Goal: Task Accomplishment & Management: Use online tool/utility

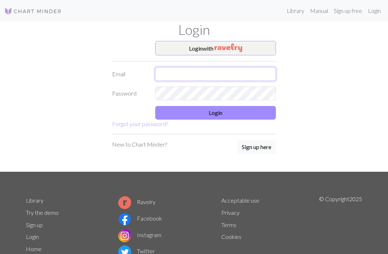
type input "[EMAIL_ADDRESS][DOMAIN_NAME]"
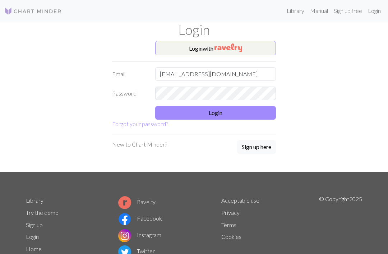
click at [236, 118] on button "Login" at bounding box center [215, 113] width 121 height 14
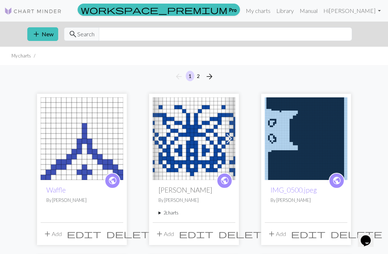
click at [39, 40] on button "add New" at bounding box center [42, 34] width 31 height 14
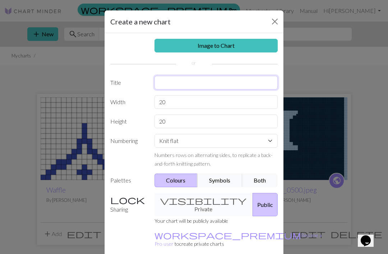
click at [237, 83] on input "text" at bounding box center [216, 83] width 124 height 14
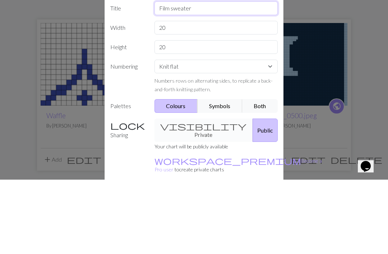
type input "Film sweater"
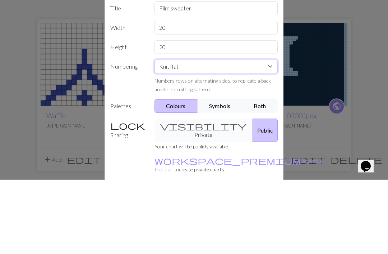
click at [266, 134] on select "Knit flat Knit in the round Lace knitting Cross stitch" at bounding box center [216, 141] width 124 height 14
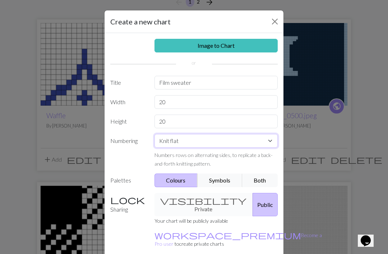
select select "round"
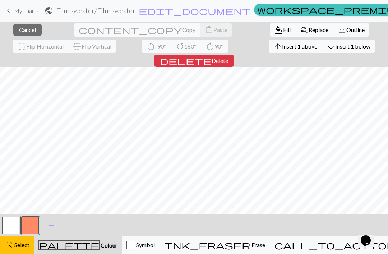
click at [282, 46] on span "Insert 1 above" at bounding box center [299, 46] width 35 height 7
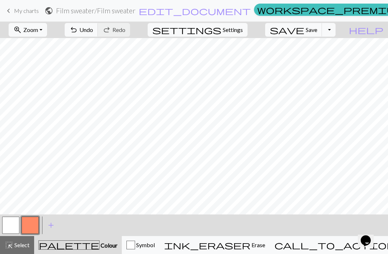
click at [28, 230] on button "button" at bounding box center [30, 225] width 17 height 17
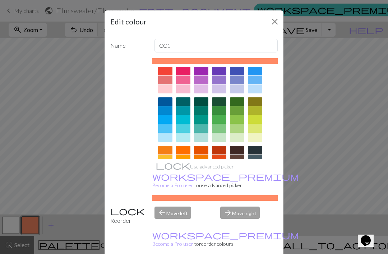
scroll to position [24, 0]
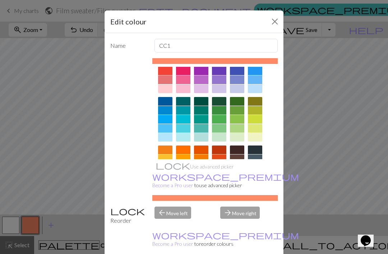
click at [258, 151] on div at bounding box center [255, 150] width 14 height 9
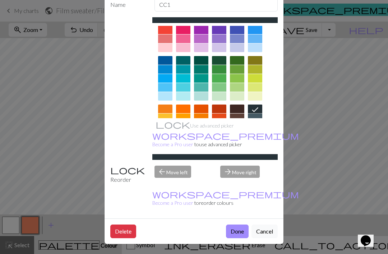
scroll to position [41, 0]
click at [240, 229] on button "Done" at bounding box center [237, 232] width 23 height 14
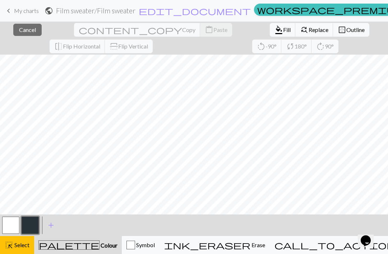
click at [17, 245] on span "Select" at bounding box center [21, 244] width 16 height 7
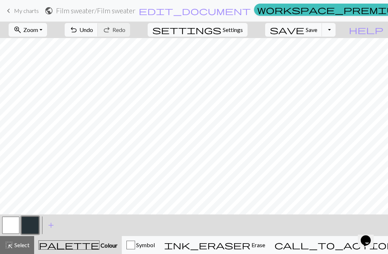
click at [93, 31] on span "Undo" at bounding box center [86, 29] width 14 height 7
click at [11, 228] on button "button" at bounding box center [10, 225] width 17 height 17
click at [32, 228] on button "button" at bounding box center [30, 225] width 17 height 17
click at [98, 36] on button "undo Undo Undo" at bounding box center [81, 30] width 33 height 14
click at [29, 223] on button "button" at bounding box center [30, 225] width 17 height 17
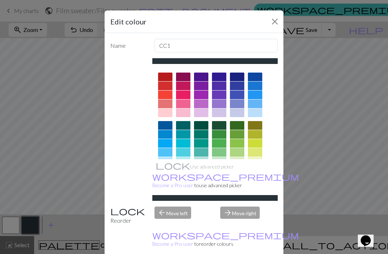
click at [275, 19] on button "Close" at bounding box center [274, 21] width 11 height 11
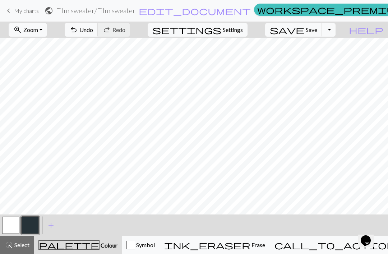
click at [8, 225] on button "button" at bounding box center [10, 225] width 17 height 17
click at [30, 226] on button "button" at bounding box center [30, 225] width 17 height 17
click at [155, 248] on span "Symbol" at bounding box center [145, 244] width 20 height 7
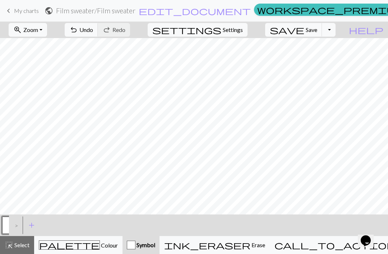
click at [91, 252] on button "palette Colour Colour" at bounding box center [78, 245] width 88 height 18
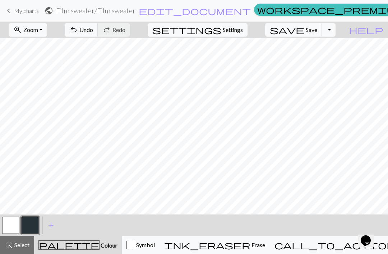
click at [317, 31] on span "Save" at bounding box center [311, 29] width 11 height 7
click at [317, 33] on span "Save" at bounding box center [311, 29] width 11 height 7
click at [38, 30] on span "Zoom" at bounding box center [30, 29] width 15 height 7
click at [48, 43] on button "Fit all" at bounding box center [37, 45] width 57 height 11
click at [264, 250] on button "ink_eraser Erase Erase" at bounding box center [215, 245] width 110 height 18
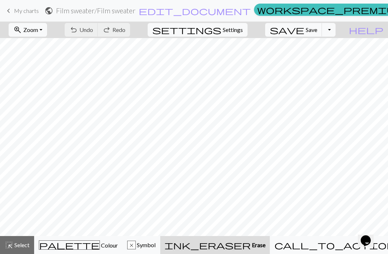
click at [325, 245] on span "call_to_action" at bounding box center [335, 245] width 121 height 10
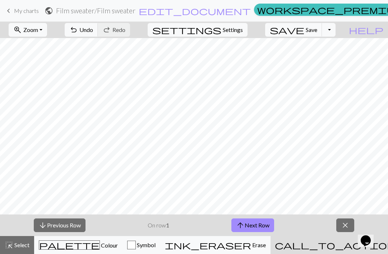
click at [346, 223] on span "close" at bounding box center [345, 225] width 9 height 10
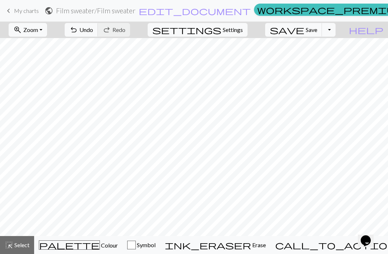
click at [151, 246] on div "Symbol" at bounding box center [141, 245] width 28 height 9
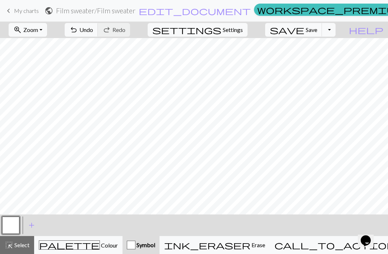
click at [151, 246] on div "Symbol" at bounding box center [141, 245] width 28 height 9
click at [100, 244] on span "Colour" at bounding box center [109, 245] width 18 height 7
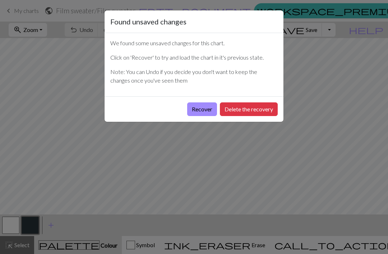
click at [202, 112] on button "Recover" at bounding box center [202, 109] width 30 height 14
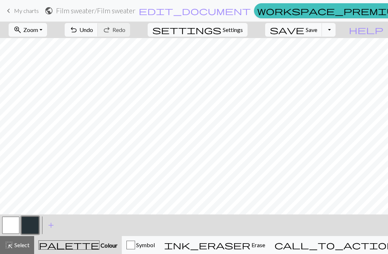
click at [11, 230] on button "button" at bounding box center [10, 225] width 17 height 17
click at [24, 229] on button "button" at bounding box center [30, 225] width 17 height 17
click at [93, 31] on span "Undo" at bounding box center [86, 29] width 14 height 7
click at [93, 32] on span "Undo" at bounding box center [86, 29] width 14 height 7
click at [93, 31] on span "Undo" at bounding box center [86, 29] width 14 height 7
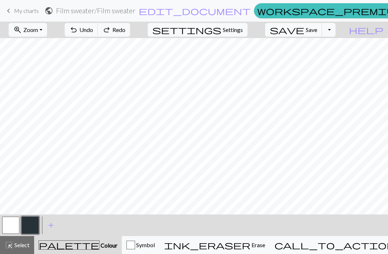
click at [93, 31] on span "Undo" at bounding box center [86, 29] width 14 height 7
click at [93, 29] on span "Undo" at bounding box center [86, 29] width 14 height 7
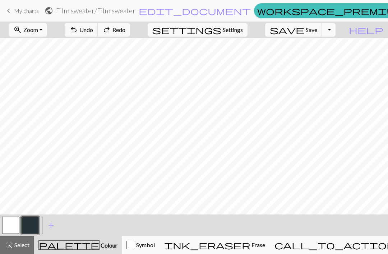
click at [93, 29] on span "Undo" at bounding box center [86, 29] width 14 height 7
click at [80, 227] on div "< > add Add a colour" at bounding box center [194, 226] width 388 height 22
click at [243, 31] on span "Settings" at bounding box center [233, 30] width 20 height 9
select select "aran"
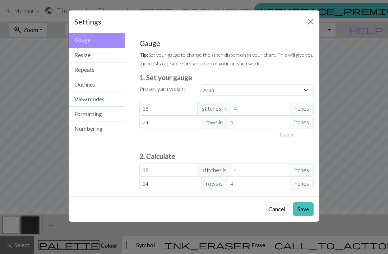
click at [108, 57] on button "Resize" at bounding box center [97, 55] width 56 height 15
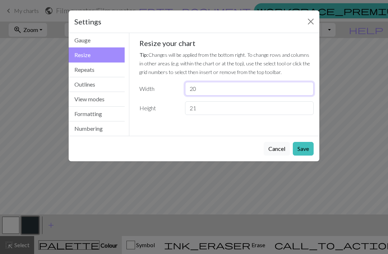
click at [195, 88] on input "20" at bounding box center [249, 89] width 129 height 14
click at [194, 88] on input "20" at bounding box center [249, 89] width 129 height 14
type input "27"
click at [299, 126] on div "Gauge Tip: Set your gauge to change the stitch distortion in your chart. This w…" at bounding box center [227, 79] width 186 height 93
click at [303, 150] on button "Save" at bounding box center [303, 149] width 21 height 14
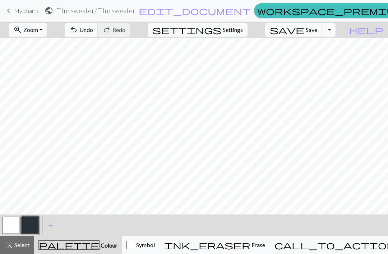
click at [10, 220] on button "button" at bounding box center [10, 225] width 17 height 17
click at [23, 246] on span "Select" at bounding box center [21, 244] width 16 height 7
click at [27, 239] on button "highlight_alt Select Select" at bounding box center [17, 245] width 34 height 18
click at [317, 31] on span "Save" at bounding box center [311, 29] width 11 height 7
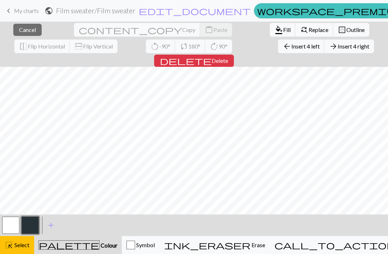
click at [14, 225] on button "button" at bounding box center [10, 225] width 17 height 17
click at [283, 31] on span "Fill" at bounding box center [287, 29] width 8 height 7
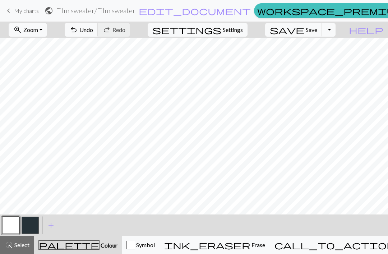
click at [38, 31] on span "Zoom" at bounding box center [30, 29] width 15 height 7
click at [60, 46] on button "Fit all" at bounding box center [37, 45] width 57 height 11
click at [30, 228] on button "button" at bounding box center [30, 225] width 17 height 17
click at [12, 232] on button "button" at bounding box center [10, 225] width 17 height 17
click at [27, 227] on button "button" at bounding box center [30, 225] width 17 height 17
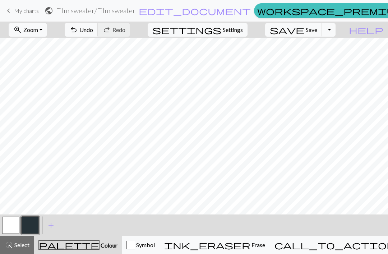
click at [29, 227] on button "button" at bounding box center [30, 225] width 17 height 17
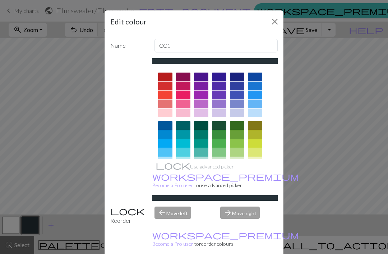
click at [12, 228] on div "Edit colour Name CC1 Use advanced picker workspace_premium Become a Pro user to…" at bounding box center [194, 127] width 388 height 254
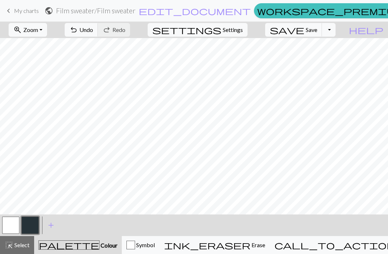
click at [11, 225] on button "button" at bounding box center [10, 225] width 17 height 17
click at [29, 224] on button "button" at bounding box center [30, 225] width 17 height 17
click at [15, 224] on button "button" at bounding box center [10, 225] width 17 height 17
click at [31, 227] on button "button" at bounding box center [30, 225] width 17 height 17
click at [317, 30] on span "Save" at bounding box center [311, 29] width 11 height 7
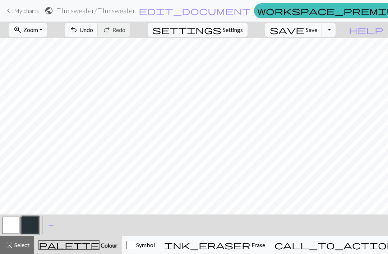
click at [93, 28] on span "Undo" at bounding box center [86, 29] width 14 height 7
click at [78, 31] on span "undo" at bounding box center [73, 30] width 9 height 10
click at [93, 28] on span "Undo" at bounding box center [86, 29] width 14 height 7
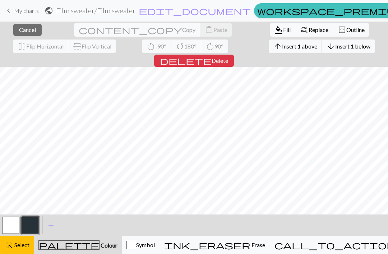
click at [269, 42] on button "arrow_upward Insert 1 above" at bounding box center [296, 47] width 54 height 14
click at [282, 46] on span "Insert 1 above" at bounding box center [299, 46] width 35 height 7
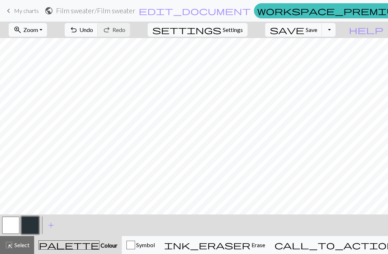
click at [47, 24] on button "zoom_in Zoom Zoom" at bounding box center [28, 30] width 38 height 14
click at [59, 45] on button "Fit all" at bounding box center [37, 45] width 57 height 11
click at [93, 30] on span "Undo" at bounding box center [86, 29] width 14 height 7
click at [317, 31] on span "Save" at bounding box center [311, 29] width 11 height 7
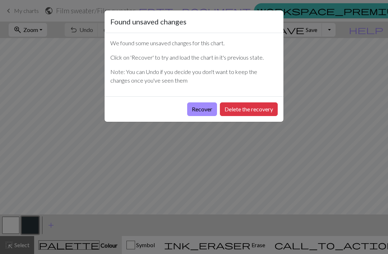
click at [206, 110] on button "Recover" at bounding box center [202, 109] width 30 height 14
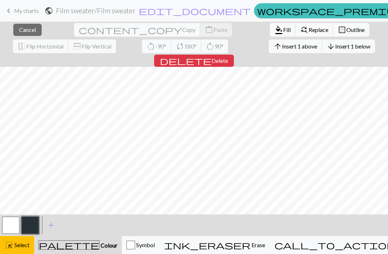
click at [282, 46] on span "Insert 1 above" at bounding box center [299, 46] width 35 height 7
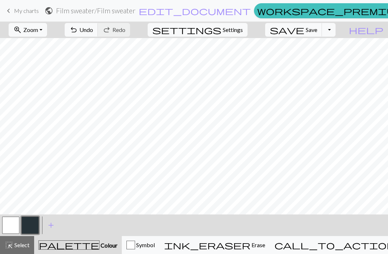
click at [47, 30] on button "zoom_in Zoom Zoom" at bounding box center [28, 30] width 38 height 14
click at [52, 45] on button "Fit all" at bounding box center [37, 45] width 57 height 11
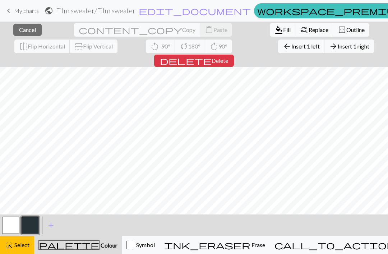
click at [338, 47] on span "Insert 1 right" at bounding box center [354, 46] width 32 height 7
click at [338, 46] on span "Insert 1 right" at bounding box center [354, 46] width 32 height 7
click at [24, 33] on span "Cancel" at bounding box center [27, 29] width 17 height 7
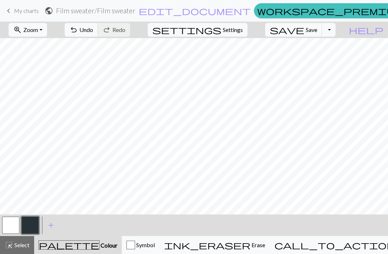
click at [317, 30] on span "Save" at bounding box center [311, 29] width 11 height 7
click at [317, 27] on span "Save" at bounding box center [311, 29] width 11 height 7
click at [304, 29] on span "save" at bounding box center [287, 30] width 34 height 10
click at [38, 32] on span "Zoom" at bounding box center [30, 29] width 15 height 7
click at [65, 44] on button "Fit all" at bounding box center [37, 45] width 57 height 11
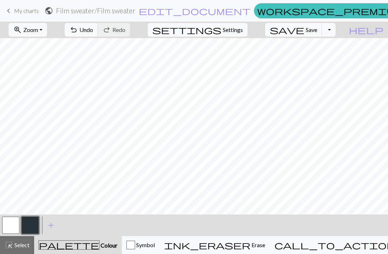
click at [317, 28] on span "Save" at bounding box center [311, 29] width 11 height 7
click at [336, 31] on button "Toggle Dropdown" at bounding box center [329, 30] width 14 height 14
click at [317, 31] on span "Save" at bounding box center [311, 29] width 11 height 7
click at [317, 28] on span "Save" at bounding box center [311, 29] width 11 height 7
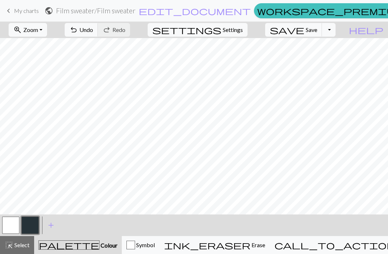
click at [316, 28] on button "save Save Save" at bounding box center [293, 30] width 57 height 14
click at [316, 27] on button "save Save Save" at bounding box center [293, 30] width 57 height 14
click at [304, 30] on span "save" at bounding box center [287, 30] width 34 height 10
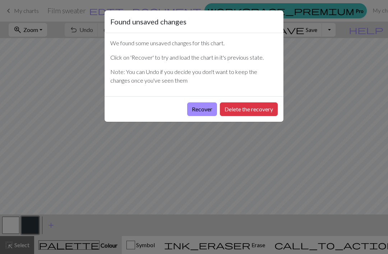
click at [211, 110] on button "Recover" at bounding box center [202, 109] width 30 height 14
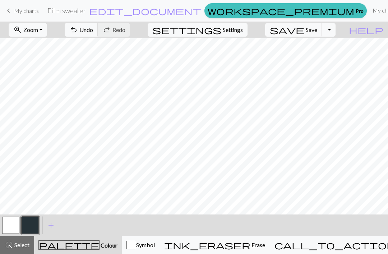
click at [47, 24] on button "zoom_in Zoom Zoom" at bounding box center [28, 30] width 38 height 14
click at [60, 48] on button "Fit all" at bounding box center [37, 45] width 57 height 11
click at [317, 30] on span "Save" at bounding box center [311, 29] width 11 height 7
click at [304, 33] on span "save" at bounding box center [287, 30] width 34 height 10
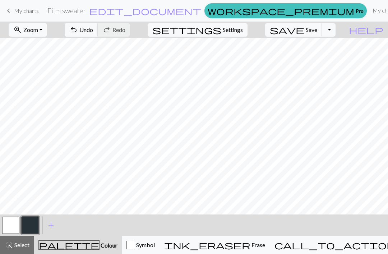
click at [304, 30] on span "save" at bounding box center [287, 30] width 34 height 10
click at [304, 29] on span "save" at bounding box center [287, 30] width 34 height 10
click at [304, 31] on span "save" at bounding box center [287, 30] width 34 height 10
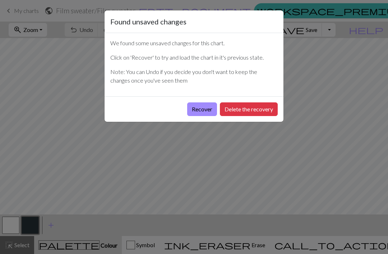
click at [203, 110] on button "Recover" at bounding box center [202, 109] width 30 height 14
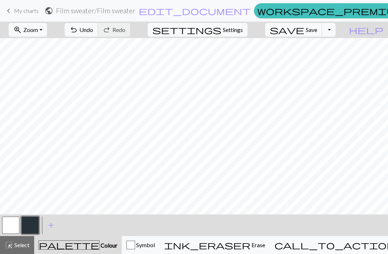
click at [317, 31] on span "Save" at bounding box center [311, 29] width 11 height 7
click at [318, 31] on div "Chart saved Chart saved" at bounding box center [194, 28] width 388 height 57
click at [47, 32] on button "zoom_in Zoom Zoom" at bounding box center [28, 30] width 38 height 14
click at [60, 47] on button "Fit all" at bounding box center [37, 45] width 57 height 11
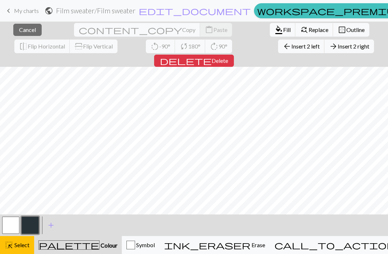
click at [291, 47] on span "Insert 2 left" at bounding box center [305, 46] width 28 height 7
click at [25, 33] on span "Cancel" at bounding box center [27, 29] width 17 height 7
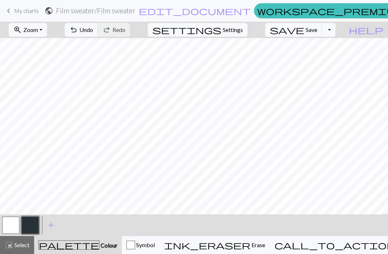
click at [316, 34] on button "save Save Save" at bounding box center [293, 30] width 57 height 14
click at [304, 30] on span "save" at bounding box center [287, 30] width 34 height 10
click at [38, 31] on span "Zoom" at bounding box center [30, 29] width 15 height 7
click at [57, 45] on button "Fit all" at bounding box center [37, 45] width 57 height 11
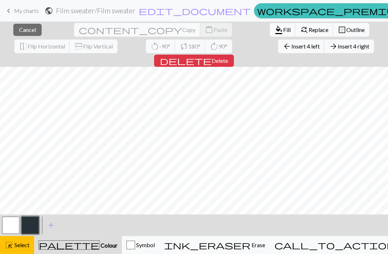
click at [291, 47] on span "Insert 4 left" at bounding box center [305, 46] width 28 height 7
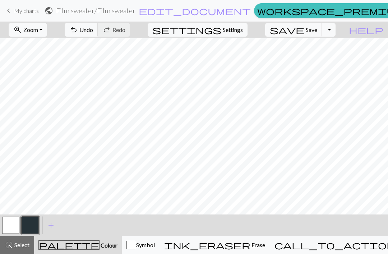
click at [304, 32] on span "save" at bounding box center [287, 30] width 34 height 10
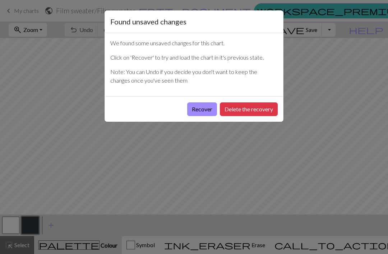
click at [208, 109] on button "Recover" at bounding box center [202, 109] width 30 height 14
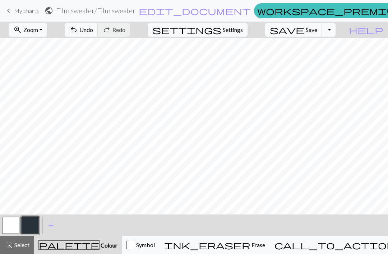
click at [43, 21] on nav "keyboard_arrow_left My charts public Film sweater / Film sweater edit_document …" at bounding box center [194, 11] width 388 height 22
click at [22, 34] on span "zoom_in" at bounding box center [17, 30] width 9 height 10
click at [38, 45] on button "Fit all" at bounding box center [37, 45] width 57 height 11
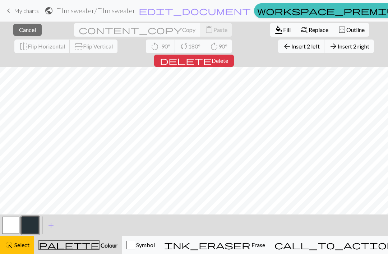
click at [212, 56] on span "delete" at bounding box center [186, 61] width 52 height 10
click at [20, 30] on span "Cancel" at bounding box center [27, 29] width 17 height 7
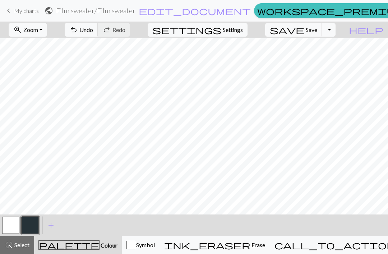
click at [316, 29] on button "save Save Save" at bounding box center [293, 30] width 57 height 14
